Goal: Task Accomplishment & Management: Manage account settings

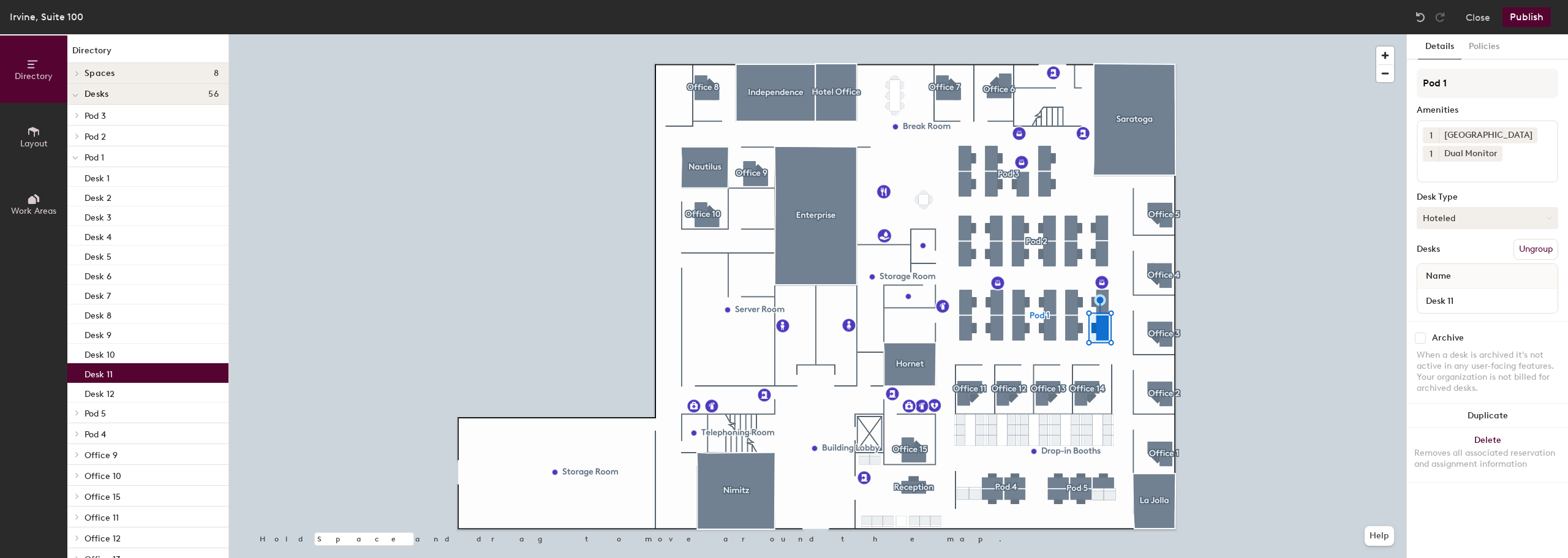
click at [1461, 219] on button "Hoteled" at bounding box center [1487, 218] width 142 height 22
click at [1457, 253] on div "Assigned" at bounding box center [1479, 256] width 122 height 19
click at [1446, 278] on span "Name" at bounding box center [1438, 276] width 37 height 22
click at [1448, 301] on input "Desk 11" at bounding box center [1487, 301] width 135 height 17
click at [1460, 302] on input "Desk 11" at bounding box center [1487, 301] width 135 height 17
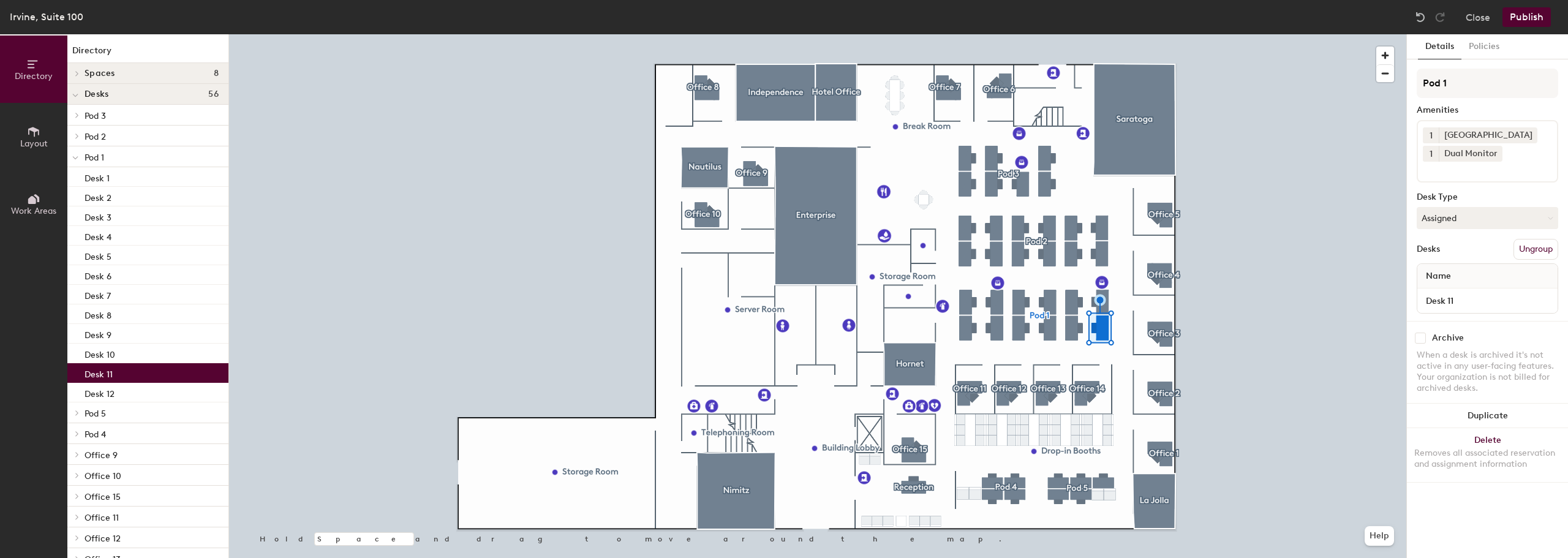
click at [1458, 322] on div "Archive When a desk is archived it's not active in any user-facing features. Yo…" at bounding box center [1487, 365] width 161 height 88
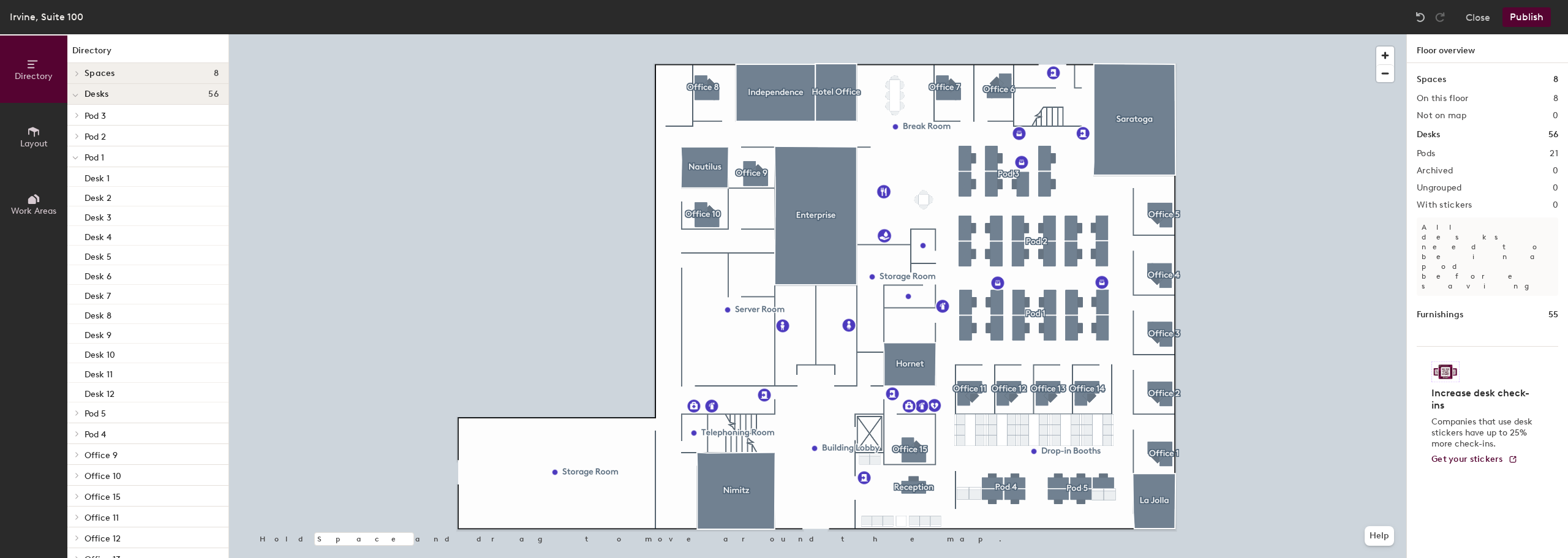
click at [37, 136] on icon at bounding box center [33, 132] width 13 height 13
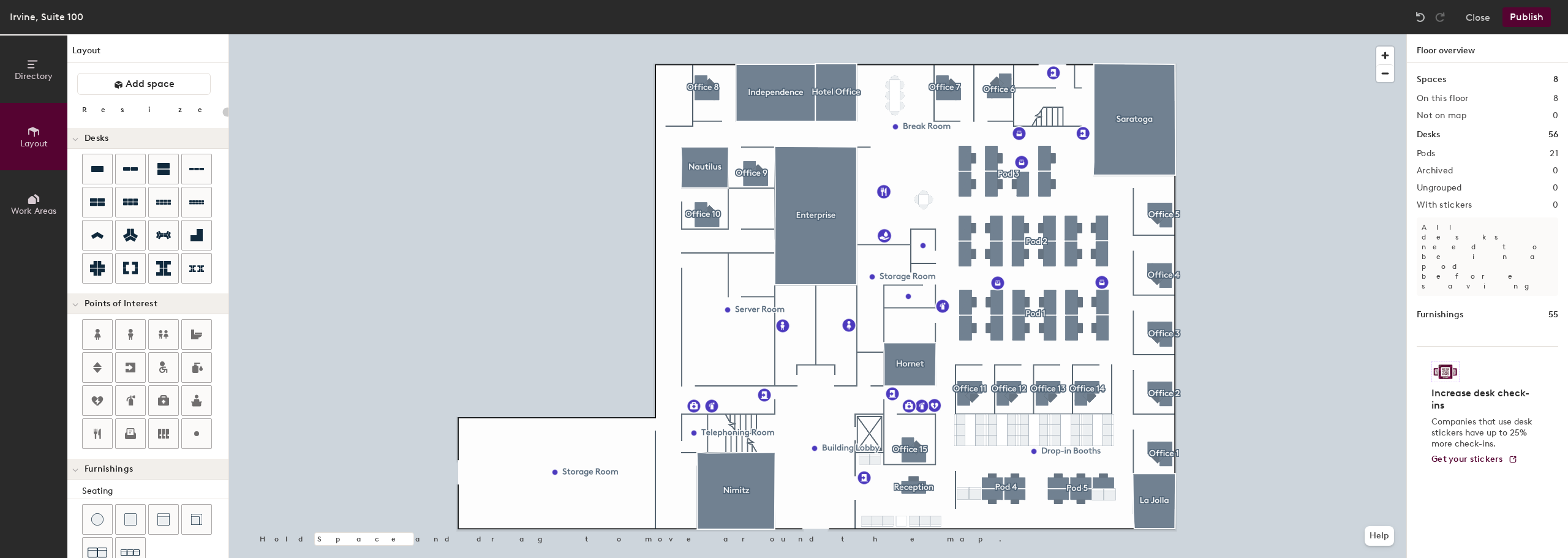
click at [41, 188] on button "Work Areas" at bounding box center [33, 204] width 67 height 67
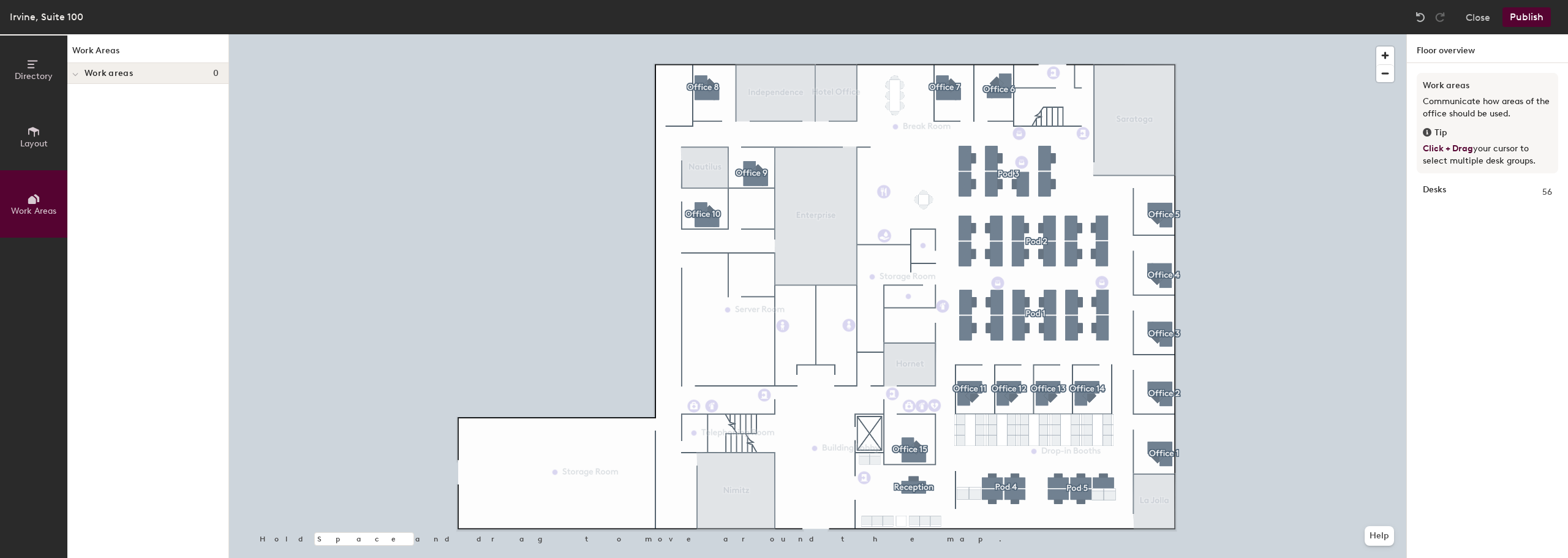
click at [1522, 19] on button "Publish" at bounding box center [1527, 17] width 49 height 19
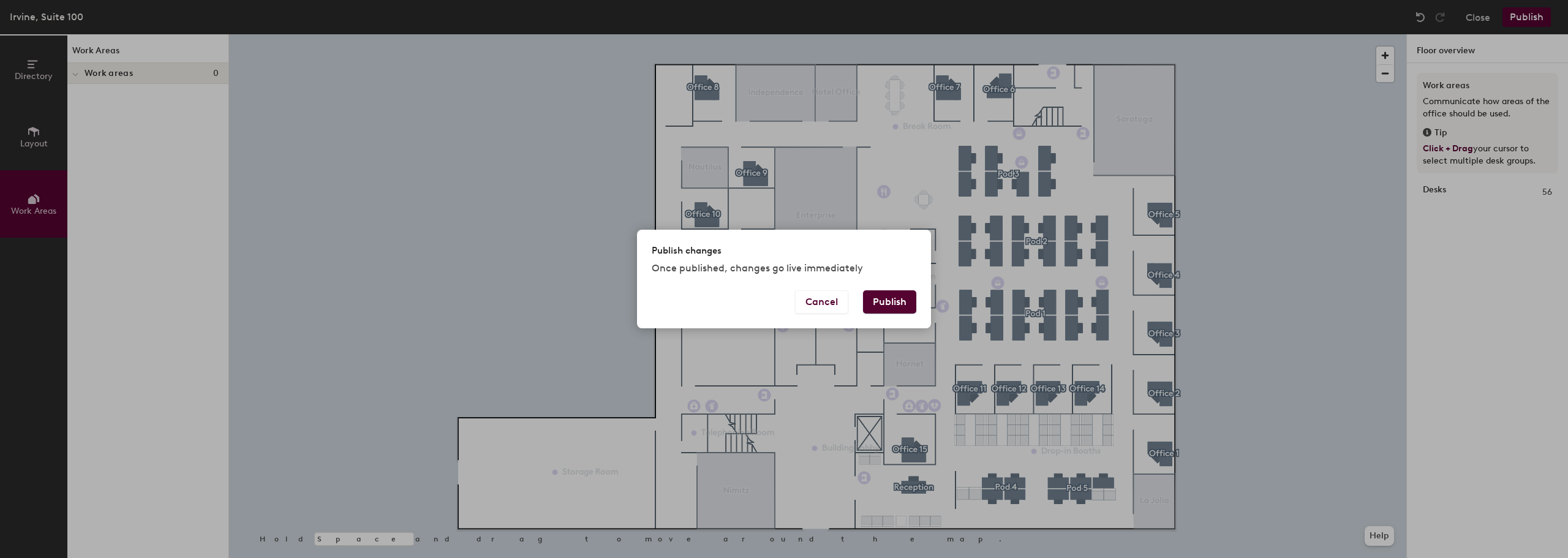
click at [886, 300] on button "Publish" at bounding box center [890, 302] width 53 height 23
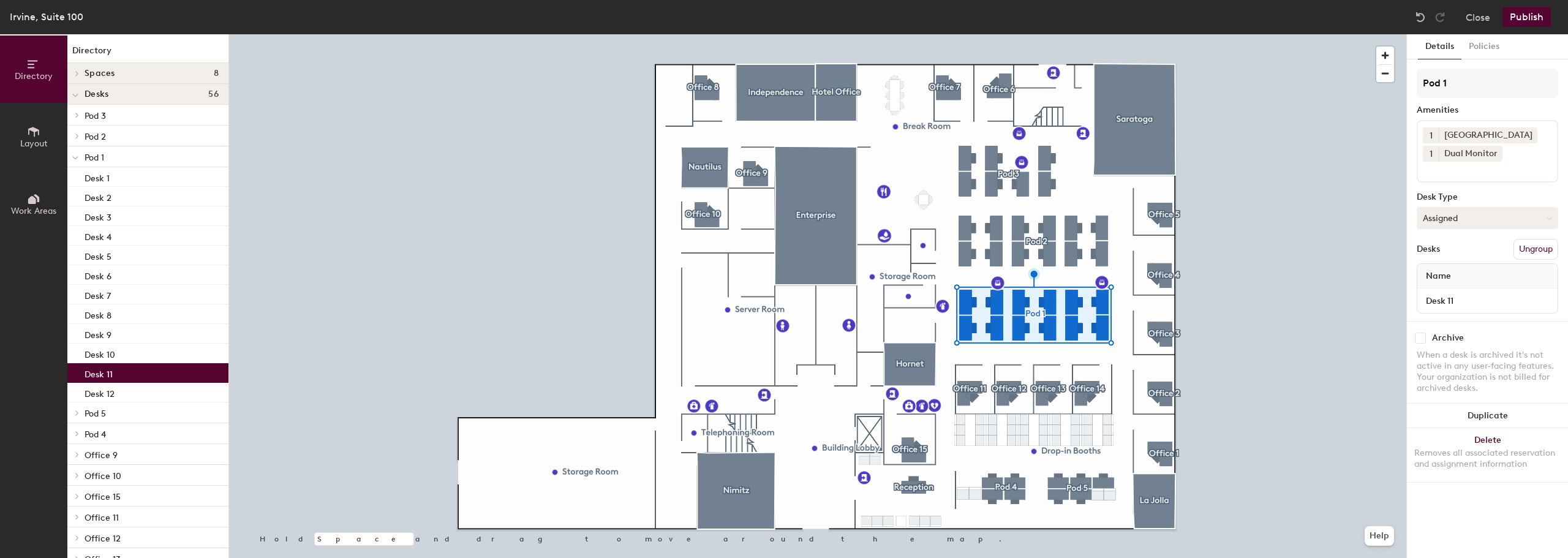
click at [1487, 219] on button "Assigned" at bounding box center [1487, 218] width 142 height 22
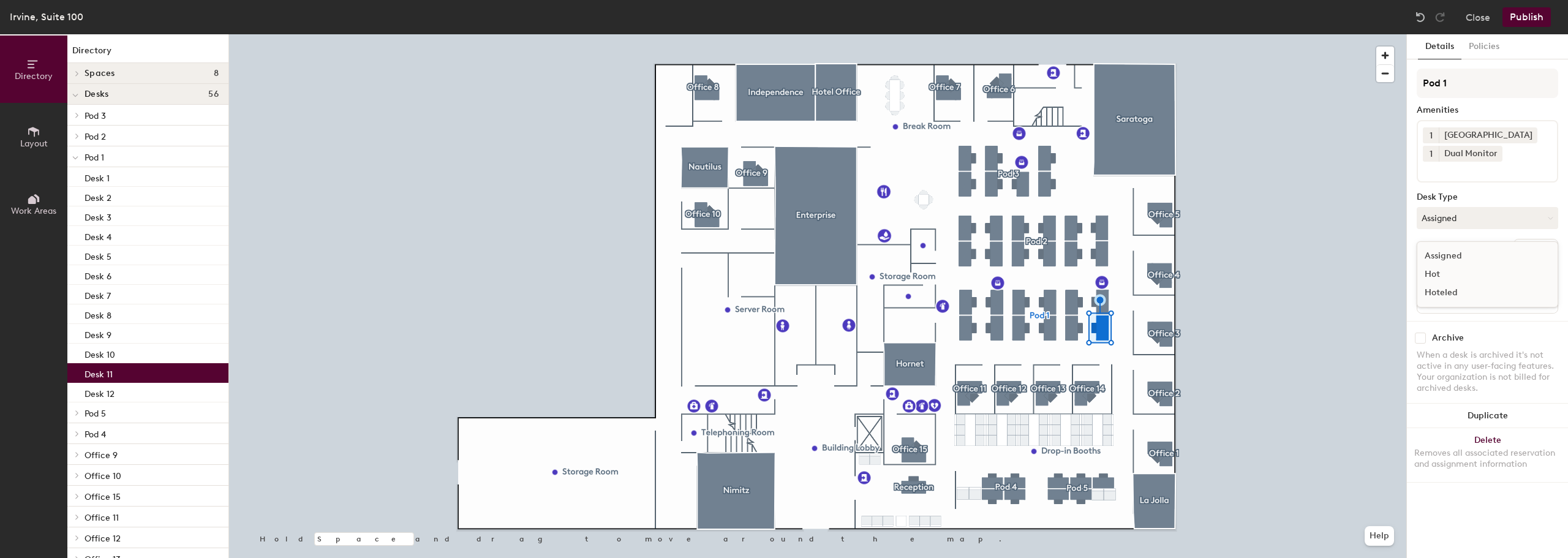
click at [1448, 254] on div "Assigned" at bounding box center [1479, 256] width 122 height 19
click at [1485, 47] on button "Policies" at bounding box center [1484, 47] width 45 height 25
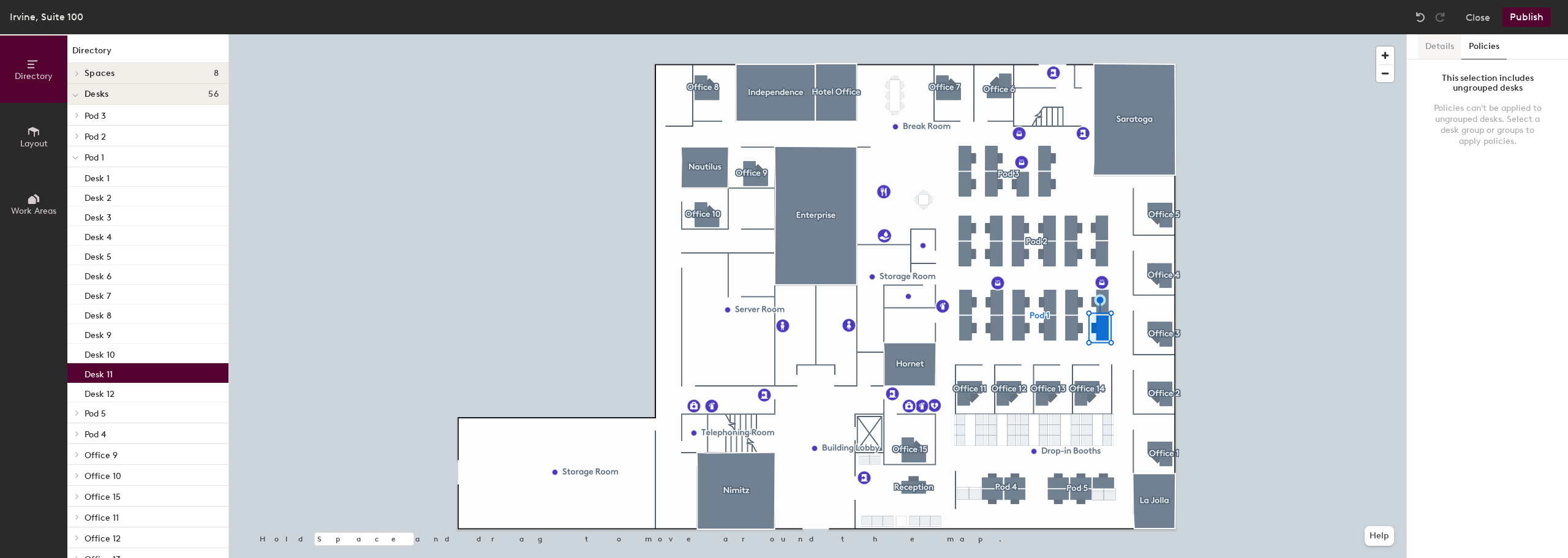
click at [1434, 48] on button "Details" at bounding box center [1440, 47] width 43 height 25
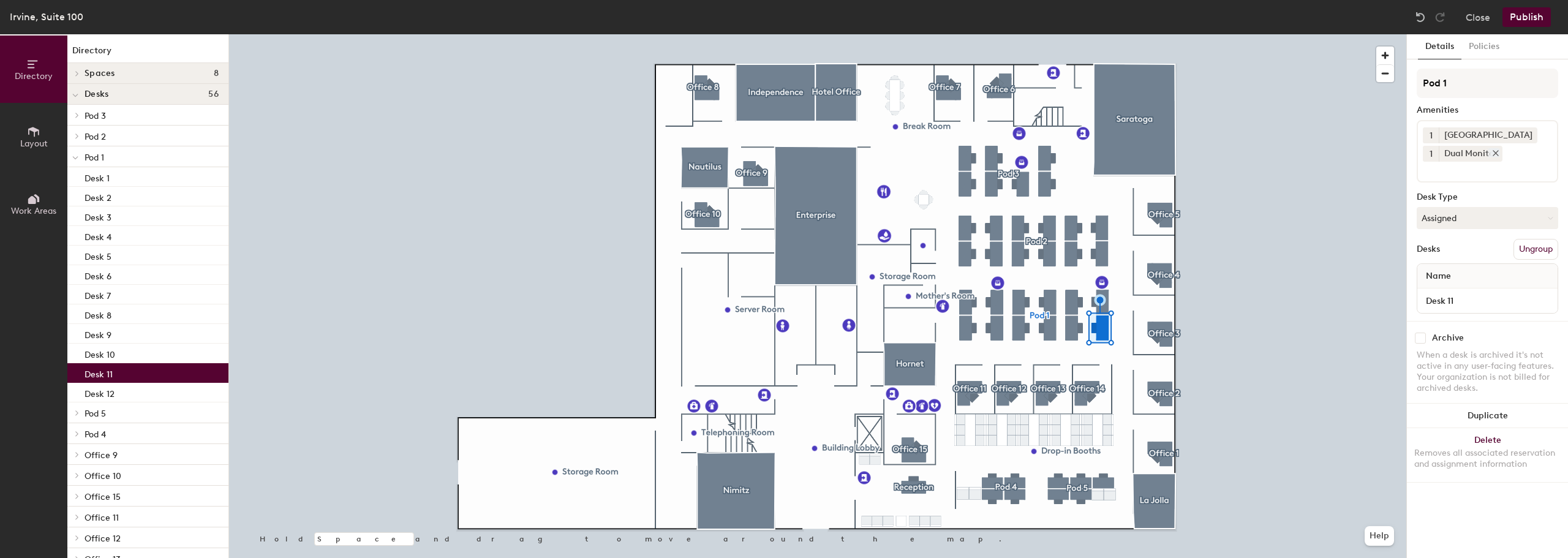
click at [1493, 152] on icon at bounding box center [1495, 153] width 9 height 9
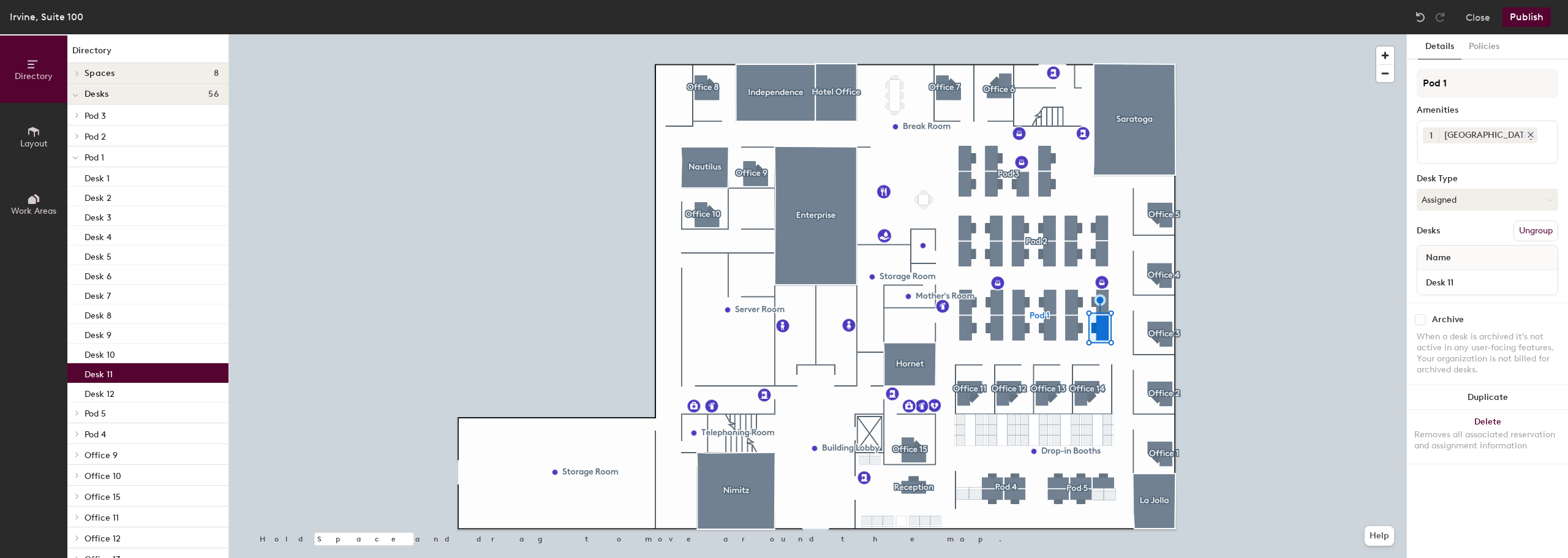
click at [1526, 134] on icon at bounding box center [1530, 135] width 9 height 9
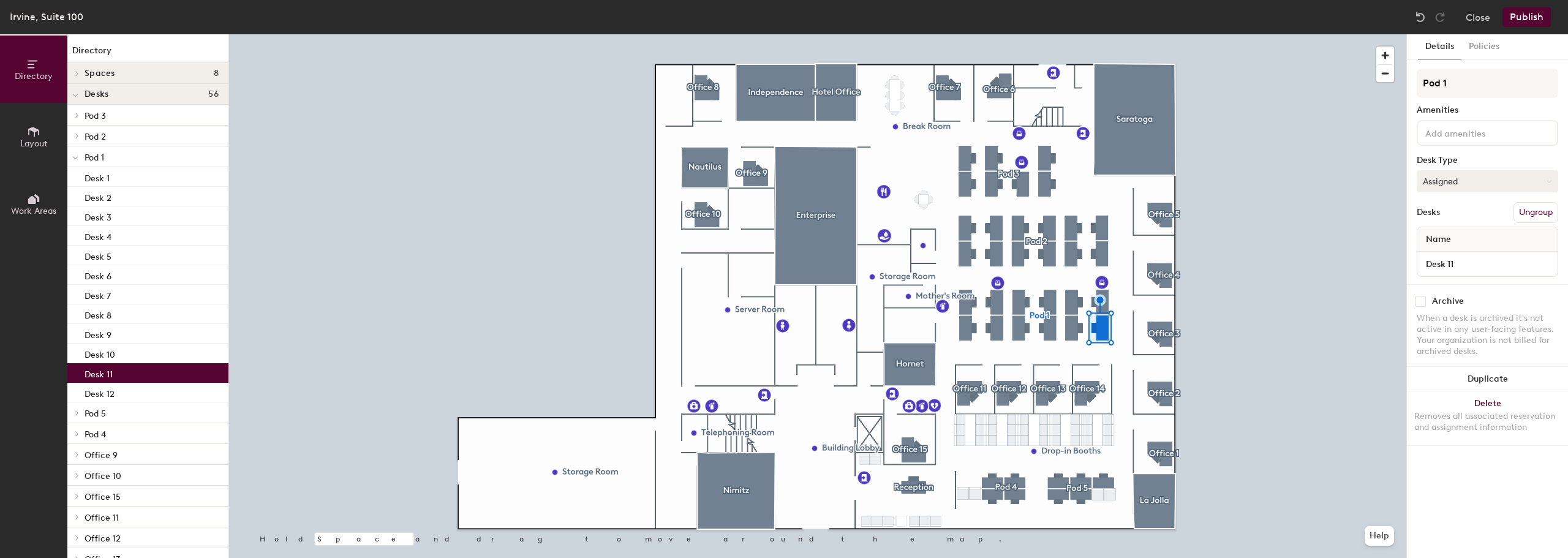
click at [1457, 181] on button "Assigned" at bounding box center [1487, 181] width 142 height 22
click at [1458, 214] on div "Assigned" at bounding box center [1479, 220] width 122 height 19
click at [1526, 13] on button "Publish" at bounding box center [1527, 17] width 49 height 19
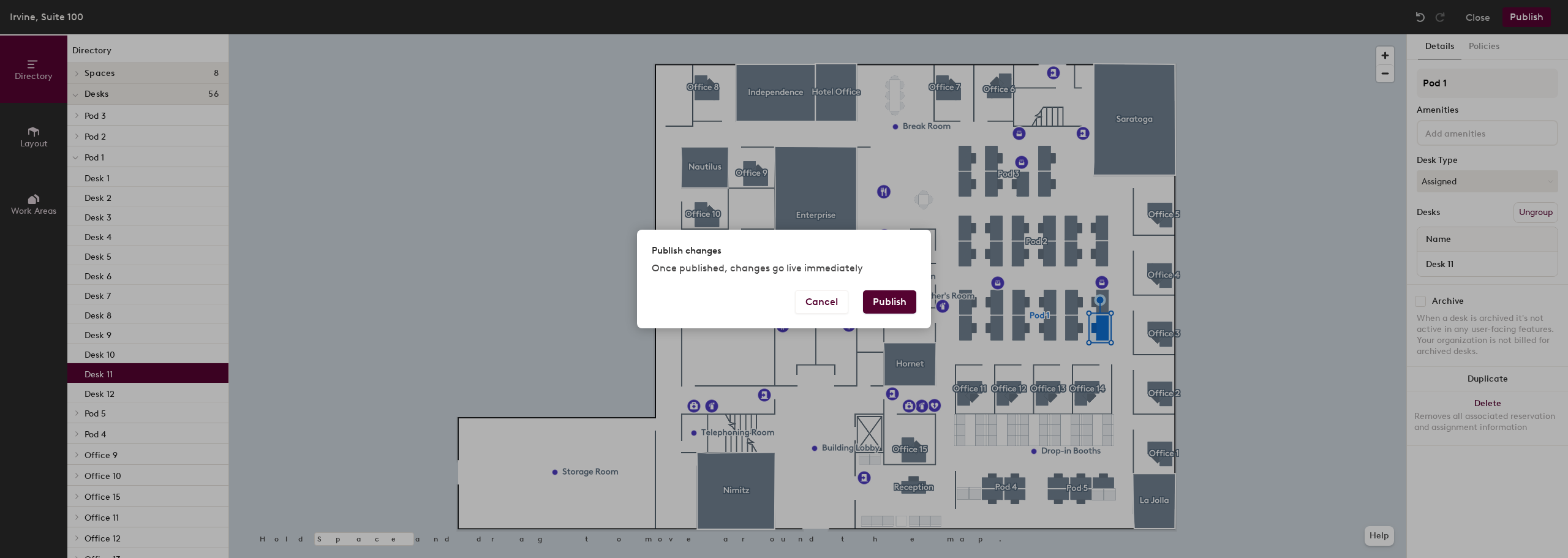
click at [904, 302] on button "Publish" at bounding box center [890, 302] width 53 height 23
